Goal: Browse casually: Explore the website without a specific task or goal

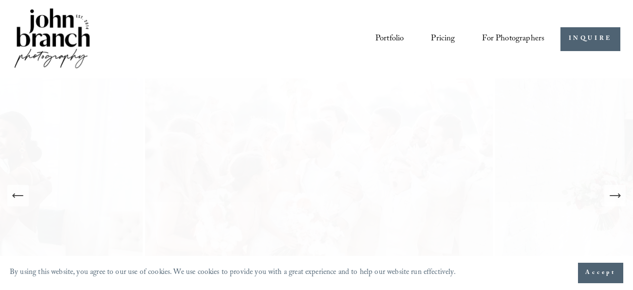
click at [390, 33] on link "Portfolio" at bounding box center [390, 39] width 29 height 18
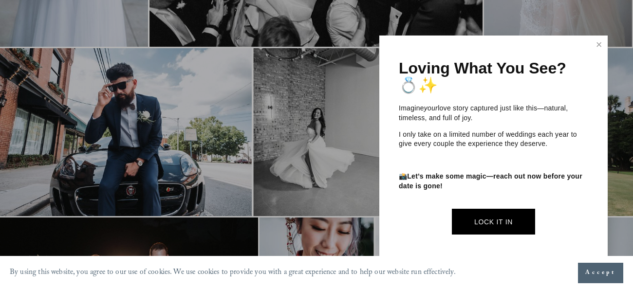
scroll to position [1349, 0]
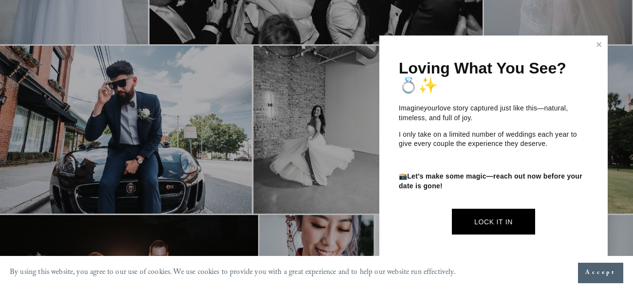
click at [596, 62] on div "Loving What You See? 💍✨ Imagine your love story captured just like this—natural…" at bounding box center [493, 150] width 228 height 229
click at [601, 46] on link "Close" at bounding box center [599, 45] width 15 height 16
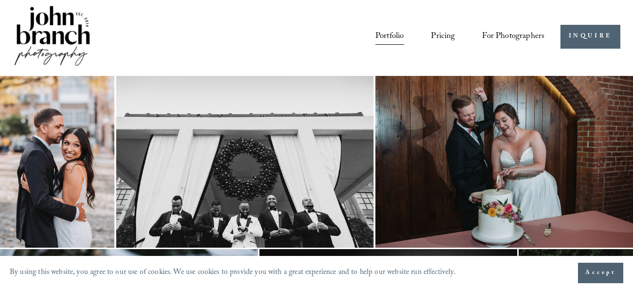
scroll to position [8, 0]
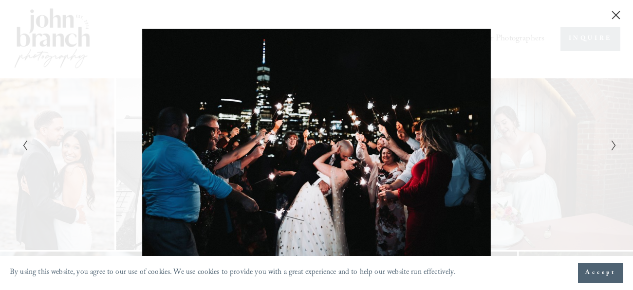
click at [607, 267] on button "Accept" at bounding box center [600, 273] width 45 height 20
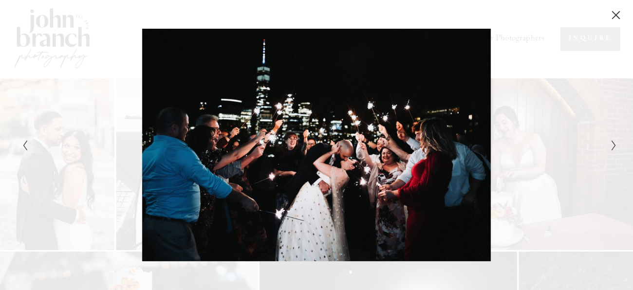
click at [629, 19] on div "Gallery" at bounding box center [316, 10] width 633 height 20
click at [602, 21] on div "Gallery" at bounding box center [316, 145] width 633 height 290
click at [620, 16] on icon "Close" at bounding box center [616, 15] width 10 height 10
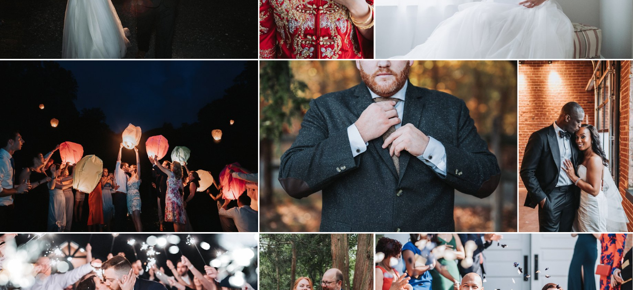
scroll to position [1685, 0]
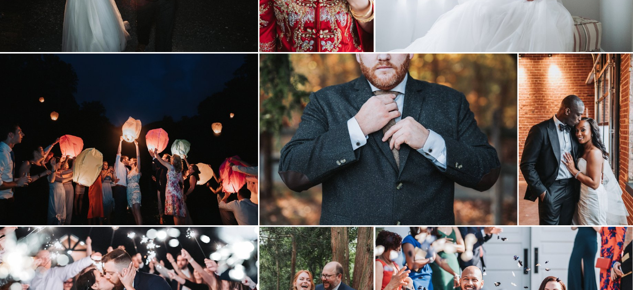
click at [585, 177] on img at bounding box center [576, 140] width 114 height 172
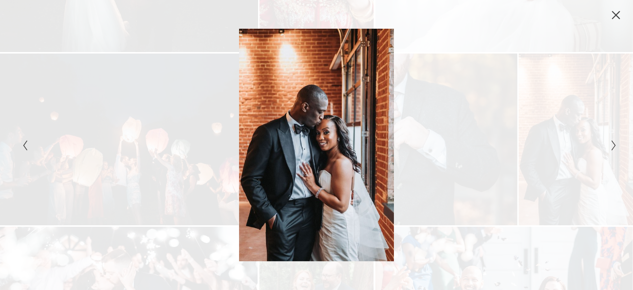
click at [615, 18] on icon "Close" at bounding box center [616, 15] width 10 height 10
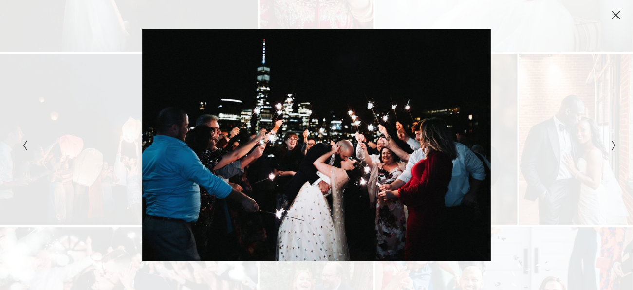
click at [630, 18] on div "Gallery" at bounding box center [316, 10] width 633 height 20
click at [613, 19] on icon "Close" at bounding box center [616, 15] width 10 height 10
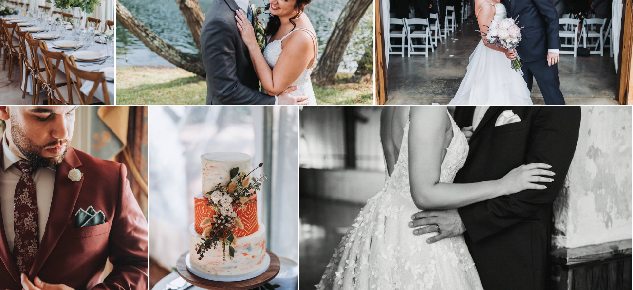
scroll to position [3014, 0]
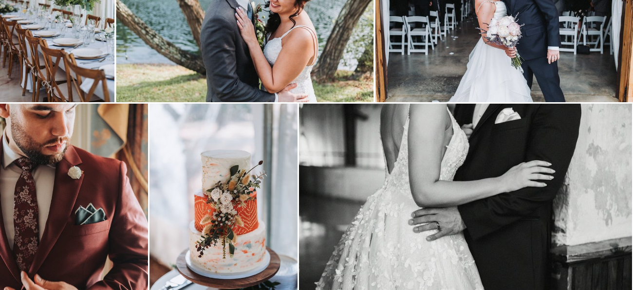
click at [277, 217] on img at bounding box center [224, 215] width 148 height 222
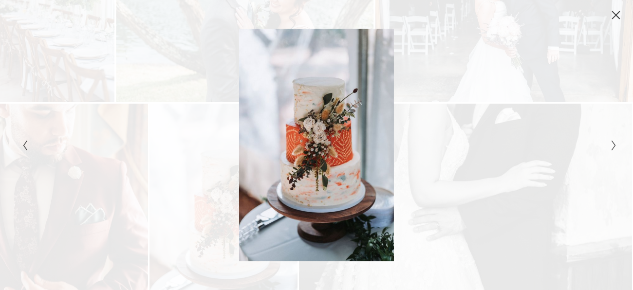
drag, startPoint x: 334, startPoint y: 185, endPoint x: 328, endPoint y: 89, distance: 95.6
click at [328, 89] on div "Gallery" at bounding box center [466, 145] width 298 height 233
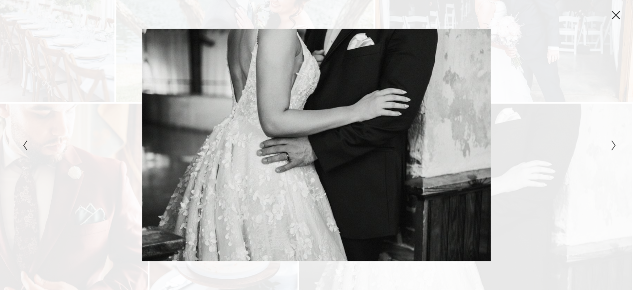
click at [608, 146] on button "Next Slide" at bounding box center [611, 145] width 6 height 12
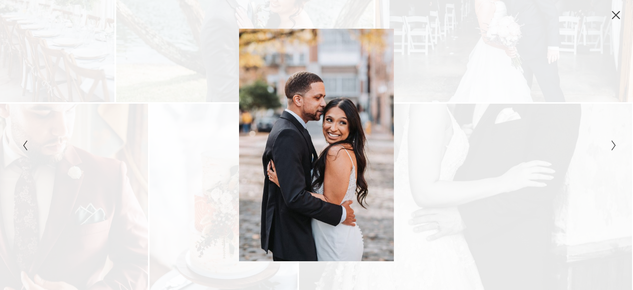
click at [614, 155] on div "Gallery" at bounding box center [316, 145] width 633 height 290
click at [603, 139] on div "Gallery" at bounding box center [466, 145] width 298 height 233
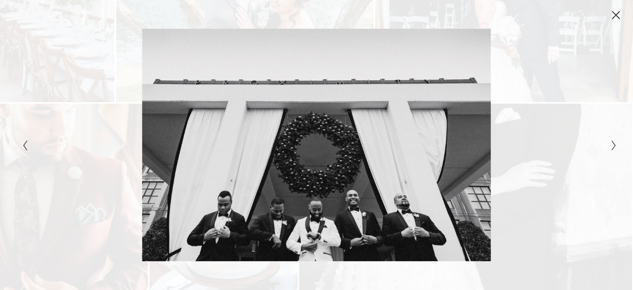
click at [611, 141] on icon "Next Slide" at bounding box center [614, 146] width 6 height 12
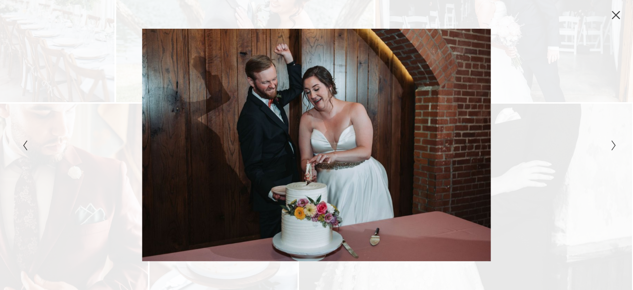
click at [611, 141] on icon "Next Slide" at bounding box center [614, 146] width 6 height 12
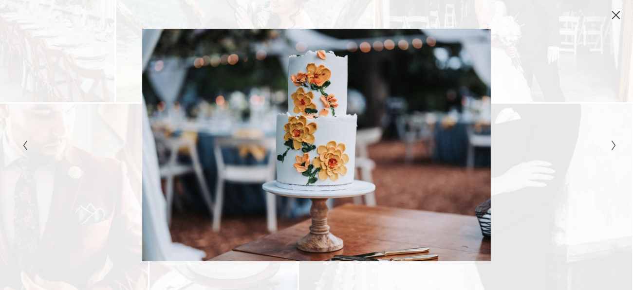
click at [611, 141] on icon "Next Slide" at bounding box center [614, 146] width 6 height 12
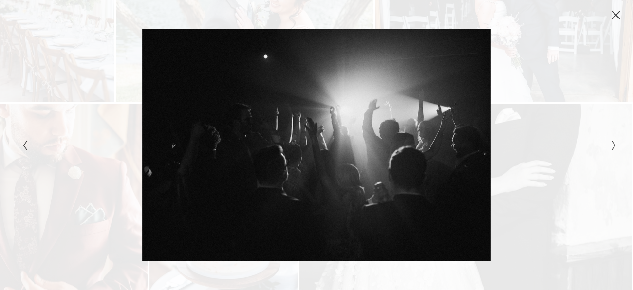
click at [620, 10] on icon "Close" at bounding box center [616, 15] width 10 height 10
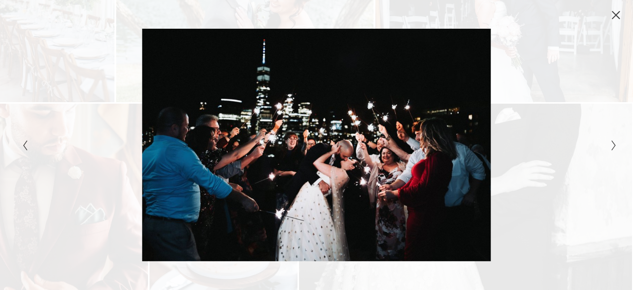
click at [612, 16] on icon "Close" at bounding box center [616, 15] width 10 height 10
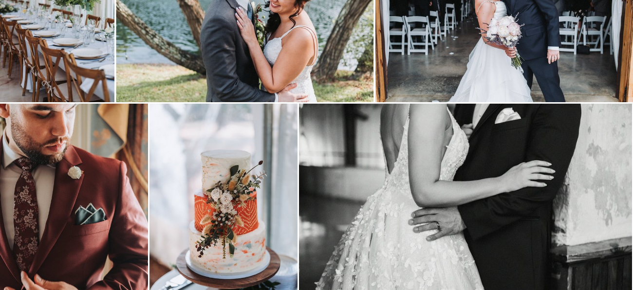
scroll to position [3050, 0]
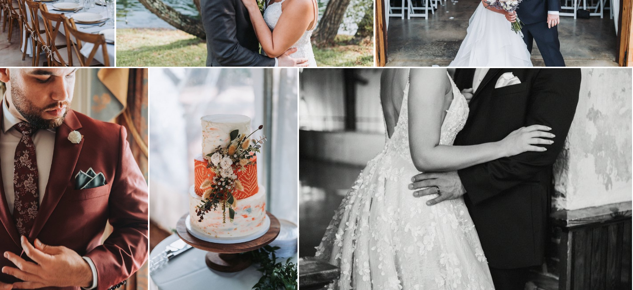
click at [261, 158] on img at bounding box center [224, 179] width 148 height 222
